Goal: Check status

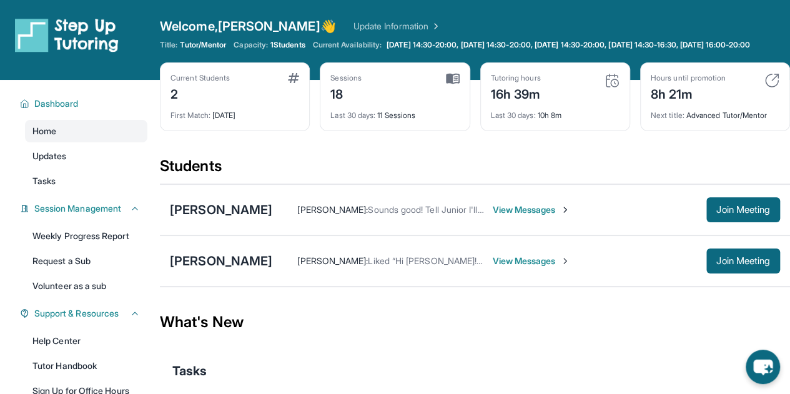
click at [397, 156] on div "Current Students 2 First Match : [DATE] Sessions 18 Last 30 days : 11 Sessions …" at bounding box center [475, 109] width 631 height 94
drag, startPoint x: 346, startPoint y: 127, endPoint x: 411, endPoint y: 133, distance: 65.9
click at [411, 131] on div "Sessions 18 Last 30 days : 11 Sessions" at bounding box center [395, 96] width 150 height 69
click at [401, 156] on div "Current Students 2 First Match : [DATE] Sessions 18 Last 30 days : 11 Sessions …" at bounding box center [475, 109] width 631 height 94
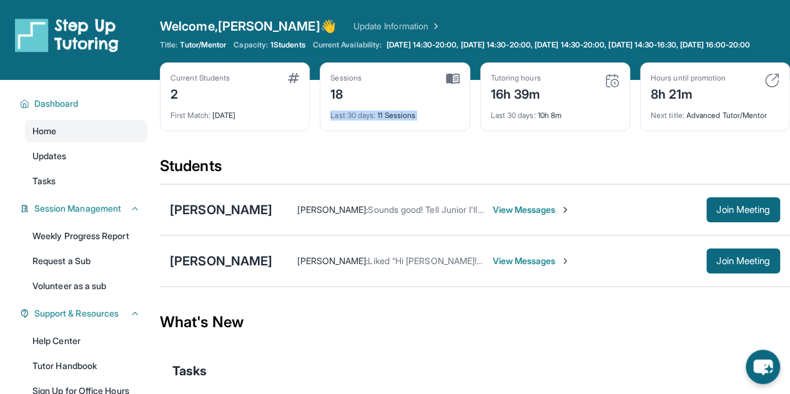
click at [401, 156] on div "Current Students 2 First Match : [DATE] Sessions 18 Last 30 days : 11 Sessions …" at bounding box center [475, 109] width 631 height 94
drag, startPoint x: 357, startPoint y: 132, endPoint x: 407, endPoint y: 132, distance: 49.4
click at [407, 131] on div "Sessions 18 Last 30 days : 11 Sessions" at bounding box center [395, 96] width 150 height 69
click at [402, 153] on div "Current Students 2 First Match : [DATE] Sessions 18 Last 30 days : 11 Sessions …" at bounding box center [475, 109] width 631 height 94
click at [451, 84] on img at bounding box center [453, 78] width 14 height 11
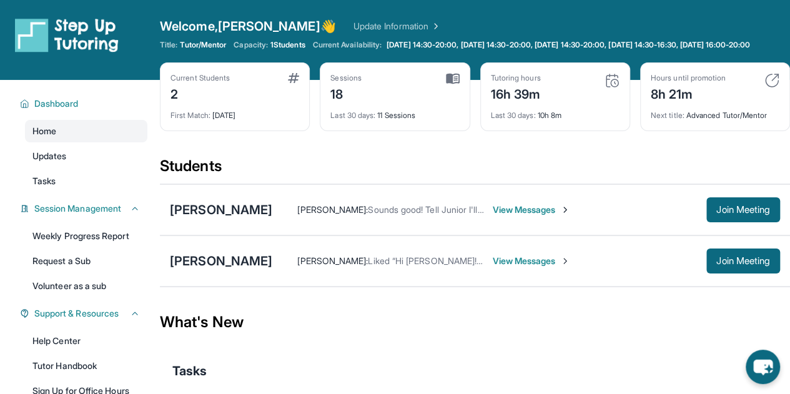
click at [451, 84] on img at bounding box center [453, 78] width 14 height 11
drag, startPoint x: 432, startPoint y: 117, endPoint x: 499, endPoint y: 115, distance: 66.3
click at [442, 118] on div "Last 30 days : 11 Sessions" at bounding box center [395, 111] width 129 height 17
